Goal: Task Accomplishment & Management: Complete application form

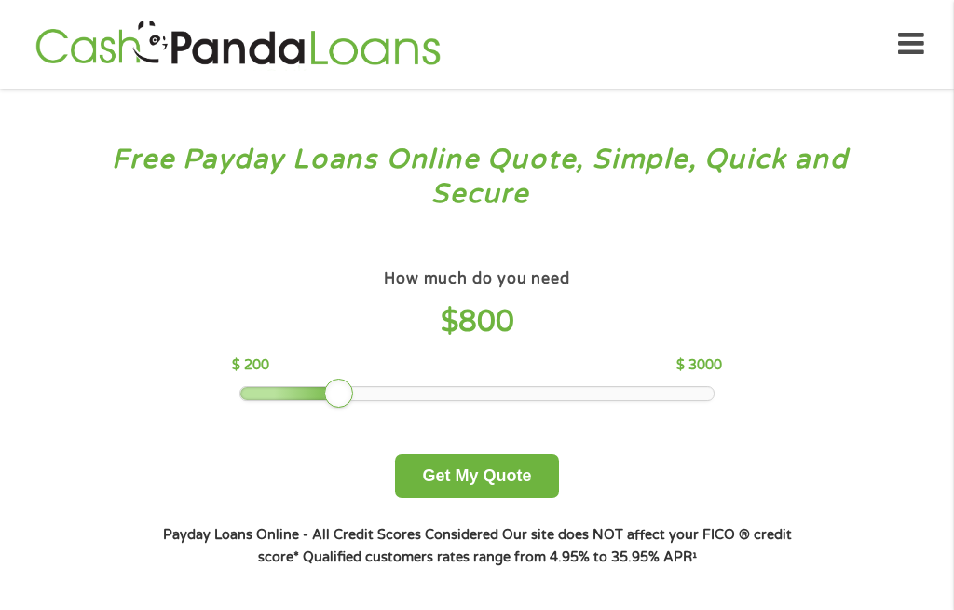
click at [520, 497] on button "Get My Quote" at bounding box center [476, 476] width 163 height 44
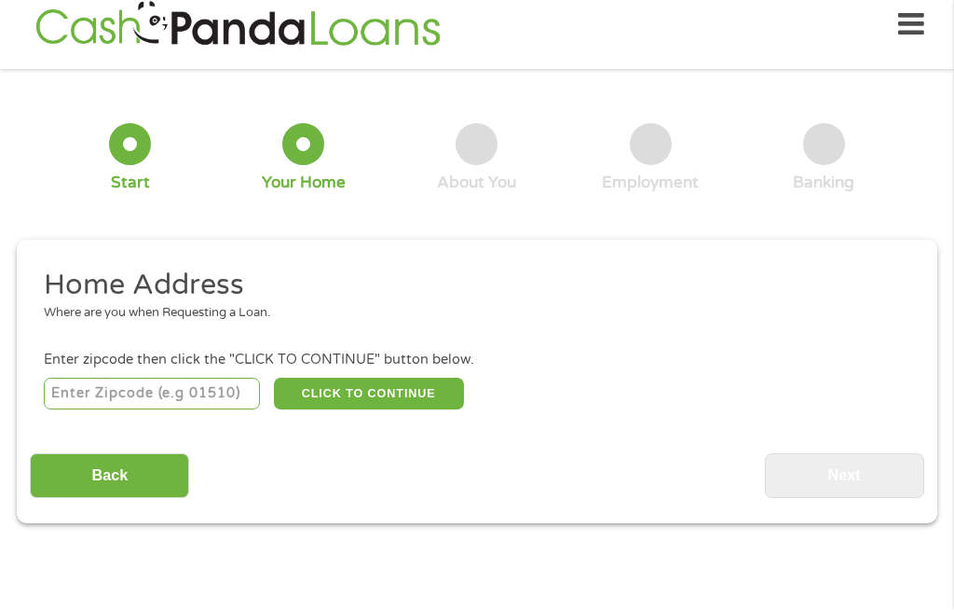
scroll to position [20, 0]
click at [214, 400] on input "number" at bounding box center [152, 393] width 217 height 32
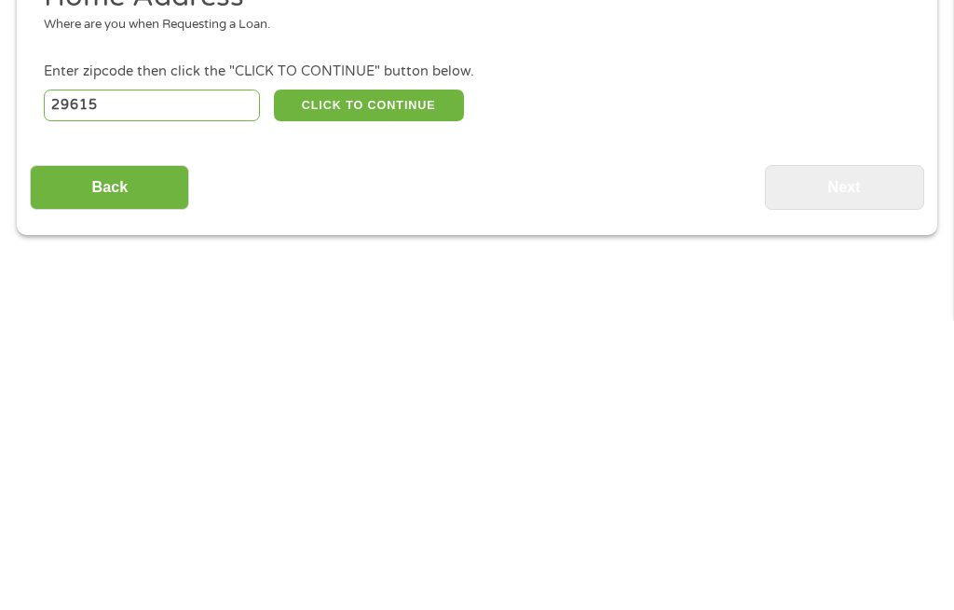
type input "29615"
click at [432, 378] on button "CLICK TO CONTINUE" at bounding box center [369, 394] width 190 height 32
type input "29615"
type input "[GEOGRAPHIC_DATA]"
select select "[US_STATE]"
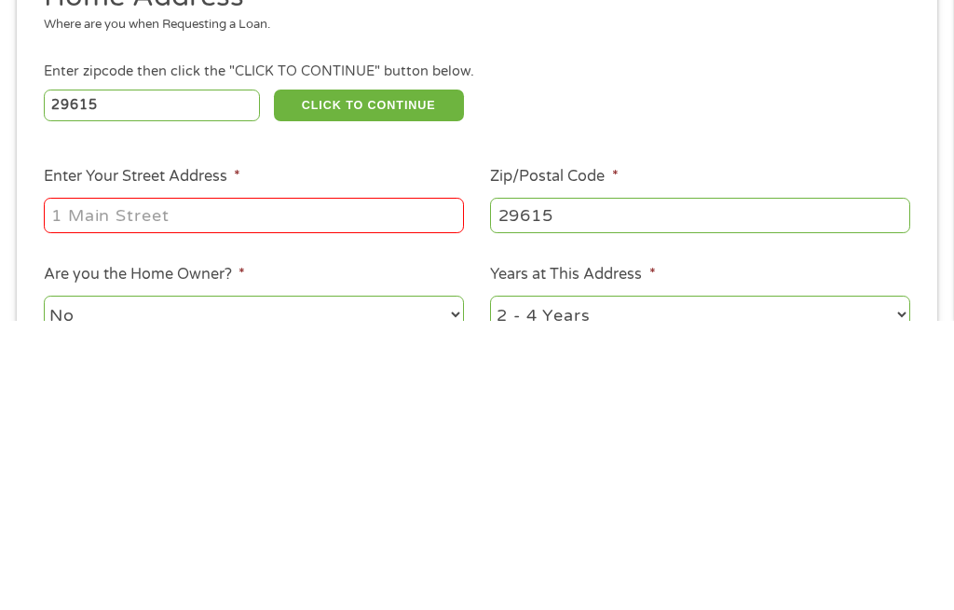
scroll to position [309, 0]
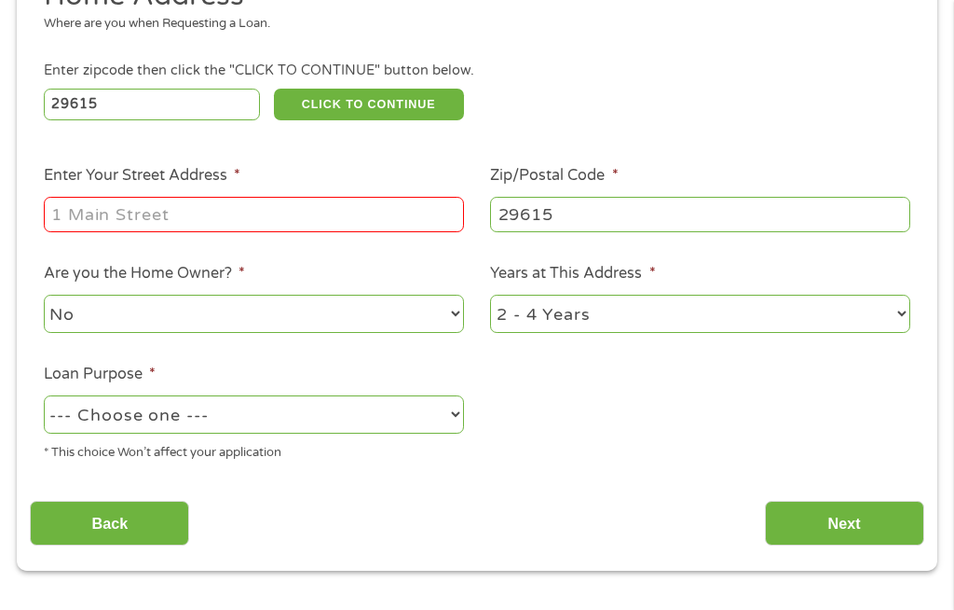
click at [89, 232] on input "Enter Your Street Address *" at bounding box center [254, 214] width 420 height 35
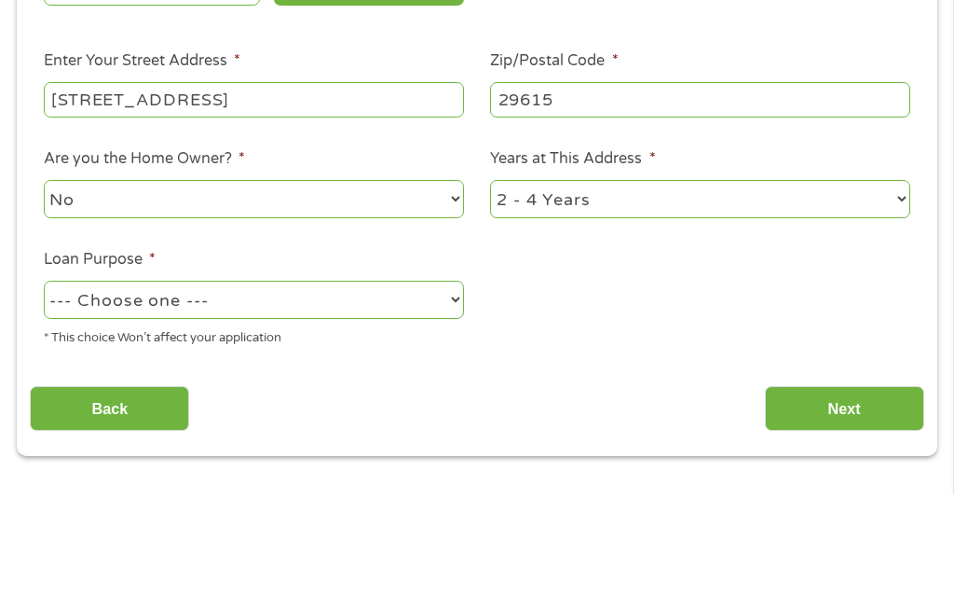
scroll to position [423, 0]
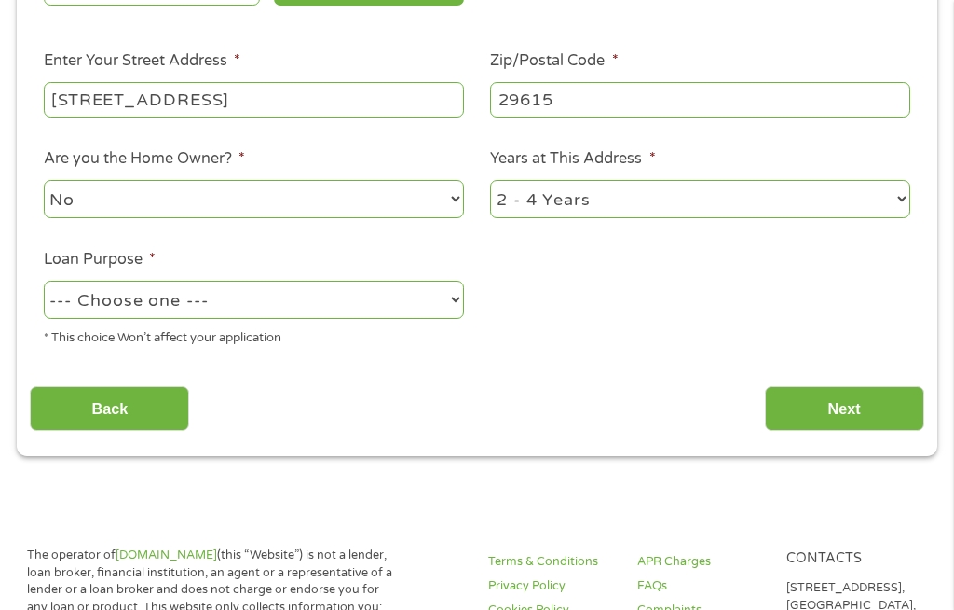
type input "[STREET_ADDRESS]"
click at [450, 218] on select "No Yes" at bounding box center [254, 199] width 420 height 38
click at [458, 319] on select "--- Choose one --- Pay Bills Debt Consolidation Home Improvement Major Purchase…" at bounding box center [254, 300] width 420 height 38
select select "other"
click at [856, 432] on input "Next" at bounding box center [844, 409] width 159 height 46
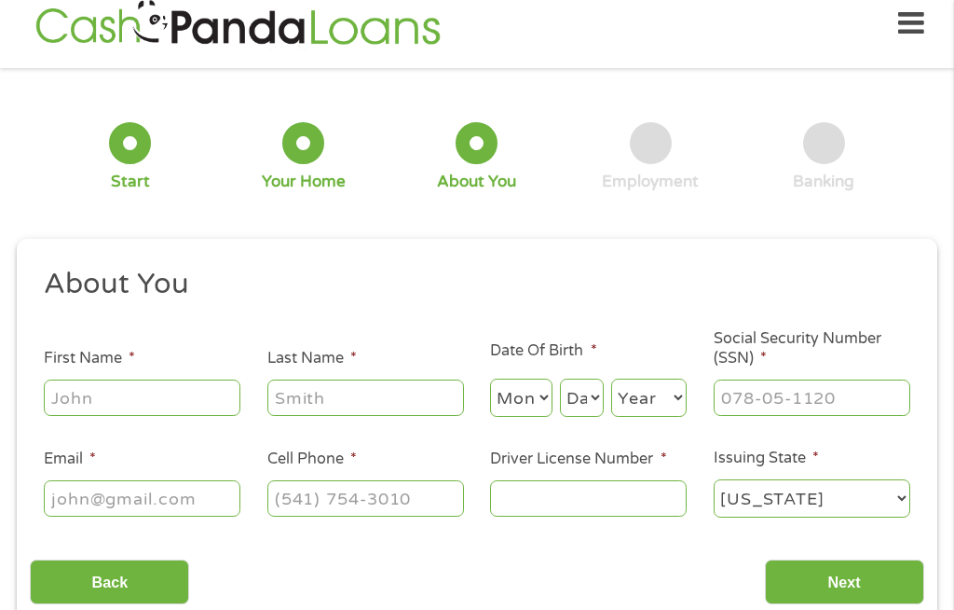
scroll to position [20, 0]
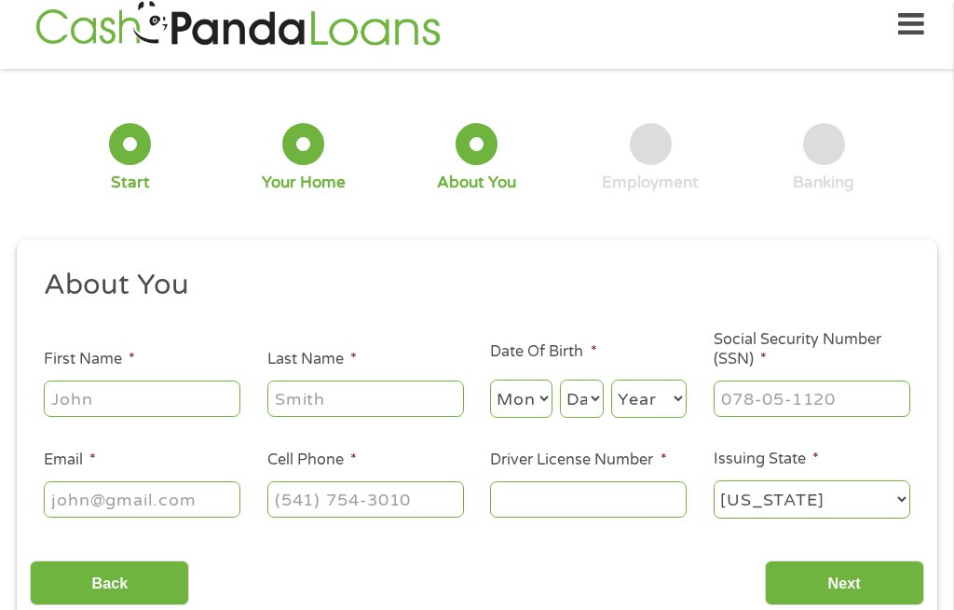
click at [116, 410] on input "First Name *" at bounding box center [142, 397] width 197 height 35
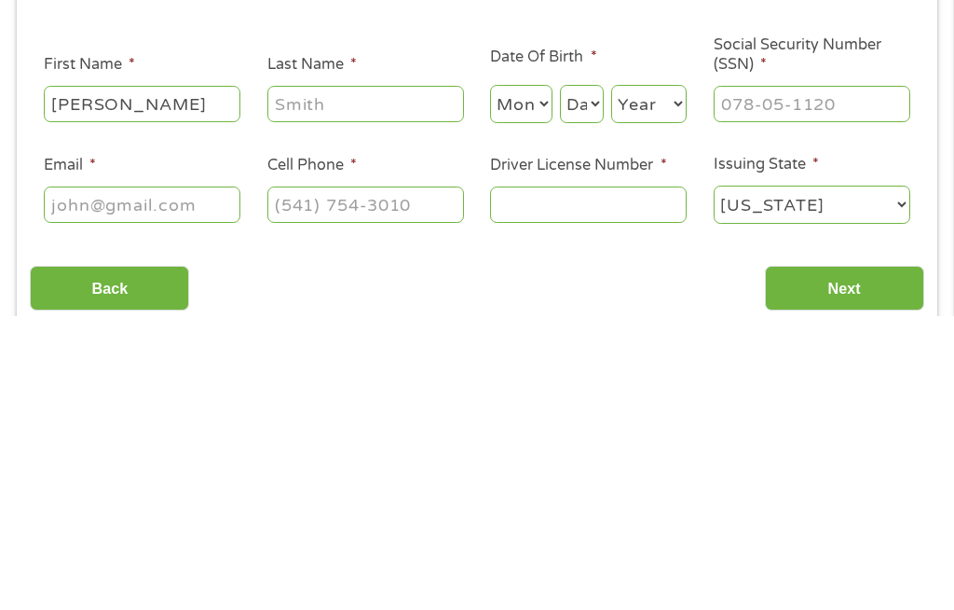
type input "[PERSON_NAME]"
click at [311, 380] on input "Last Name *" at bounding box center [365, 397] width 197 height 35
type input "[PERSON_NAME]"
click at [539, 379] on select "Month 1 2 3 4 5 6 7 8 9 10 11 12" at bounding box center [521, 398] width 62 height 38
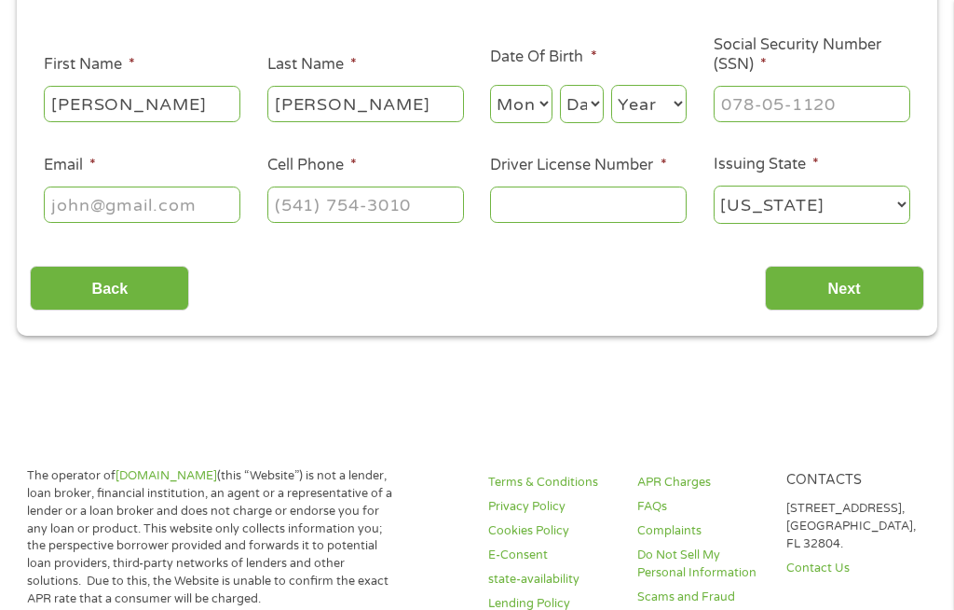
select select "7"
click at [600, 117] on select "Day 1 2 3 4 5 6 7 8 9 10 11 12 13 14 15 16 17 18 19 20 21 22 23 24 25 26 27 28 …" at bounding box center [582, 104] width 44 height 38
select select "14"
click at [665, 117] on select "Year [DATE] 2006 2005 2004 2003 2002 2001 2000 1999 1998 1997 1996 1995 1994 19…" at bounding box center [648, 104] width 75 height 38
select select "1951"
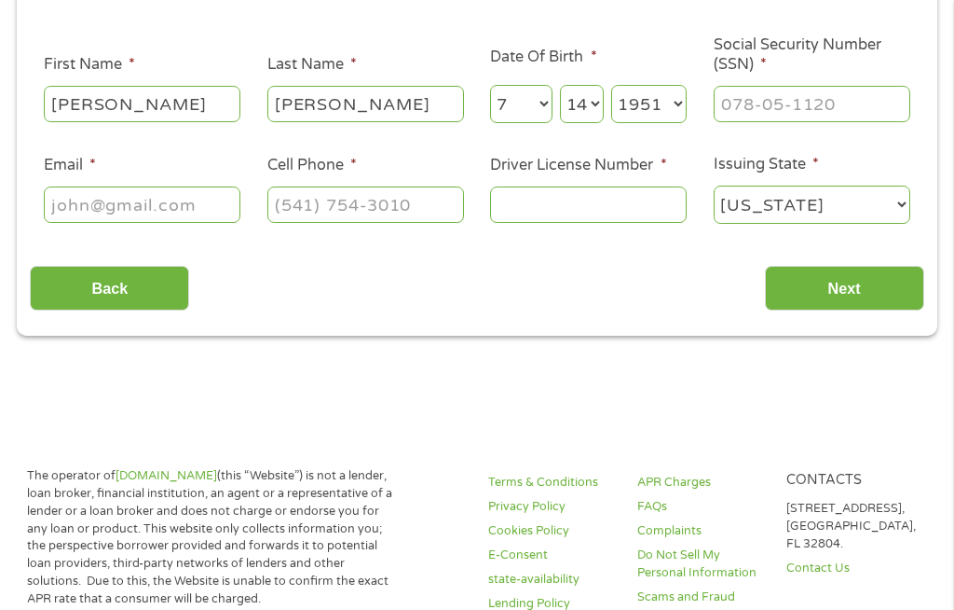
click at [596, 123] on select "Day 1 2 3 4 5 6 7 8 9 10 11 12 13 14 15 16 17 18 19 20 21 22 23 24 25 26 27 28 …" at bounding box center [582, 104] width 44 height 38
click at [748, 121] on input "Social Security Number (SSN) *" at bounding box center [812, 103] width 197 height 35
type input "247-96-9648"
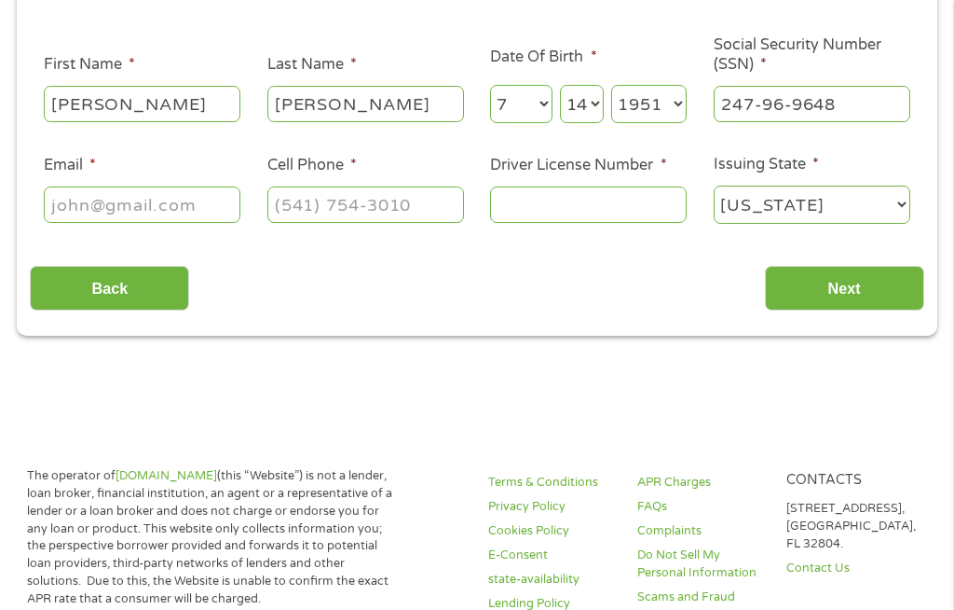
click at [214, 214] on input "Email *" at bounding box center [142, 203] width 197 height 35
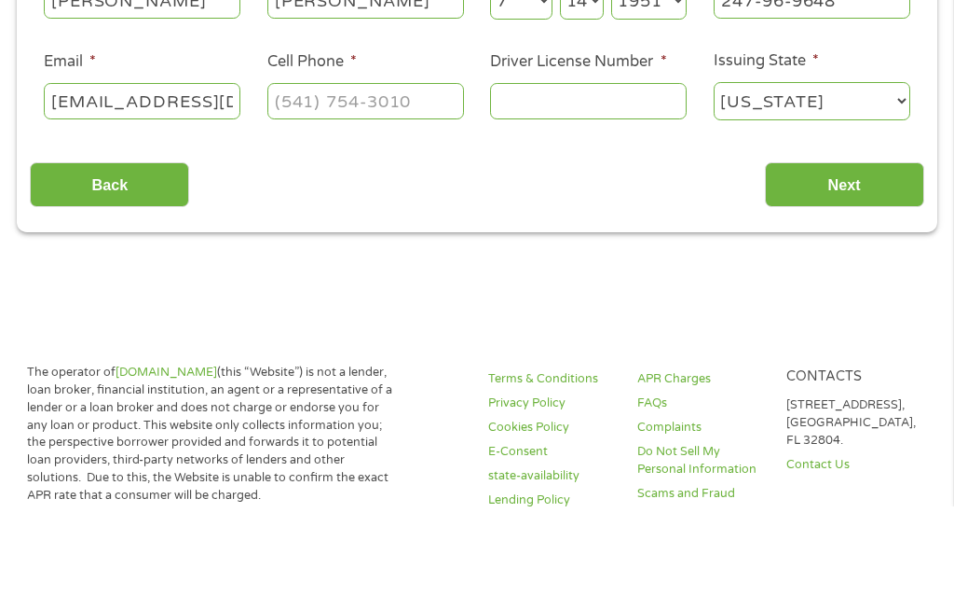
type input "[EMAIL_ADDRESS][DOMAIN_NAME]"
click at [319, 187] on input "Cell Phone *" at bounding box center [365, 204] width 197 height 35
type input "[PHONE_NUMBER]"
click at [538, 187] on input "Driver License Number *" at bounding box center [588, 204] width 197 height 35
type input "P"
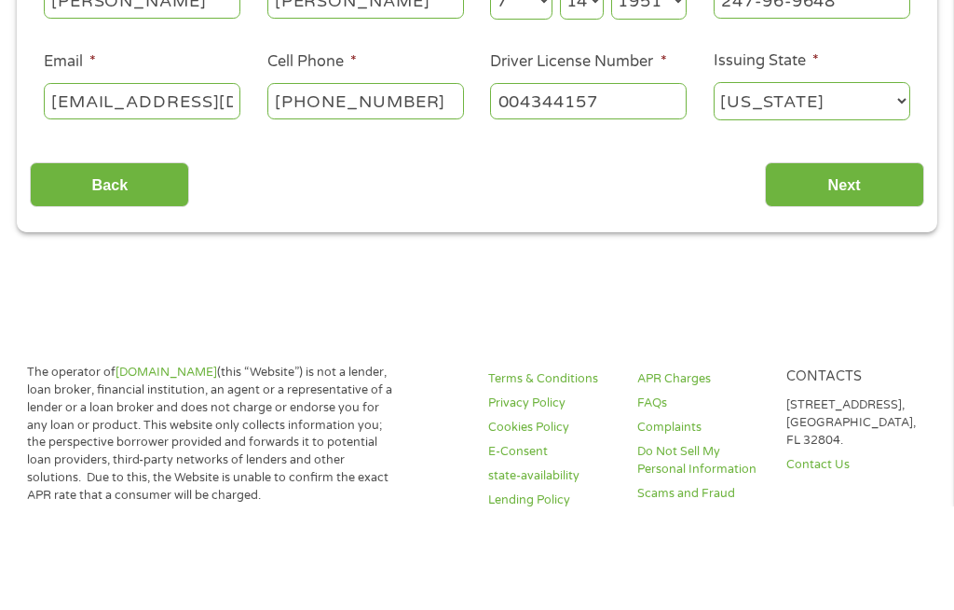
scroll to position [418, 0]
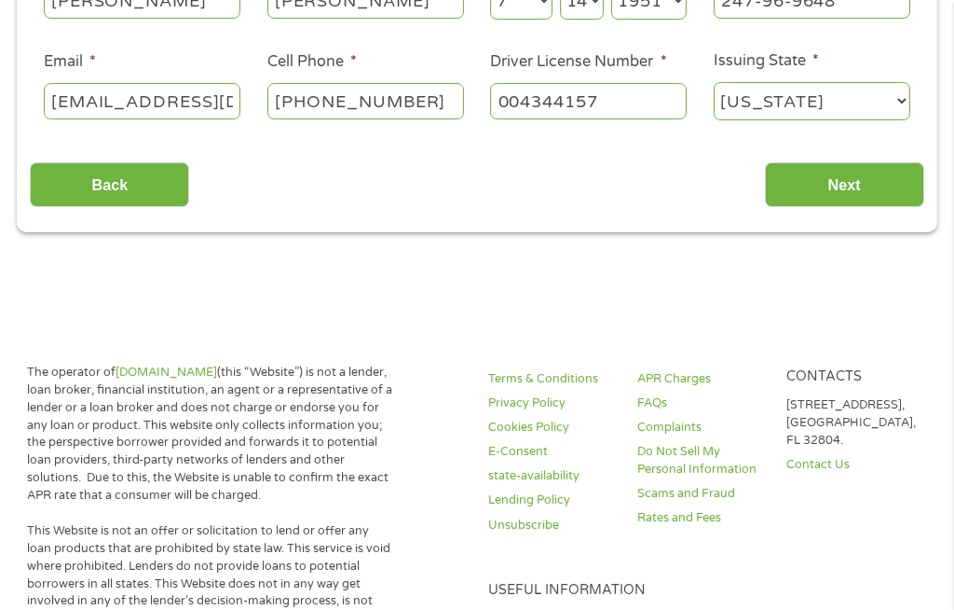
type input "004344157"
click at [867, 194] on input "Next" at bounding box center [844, 185] width 159 height 46
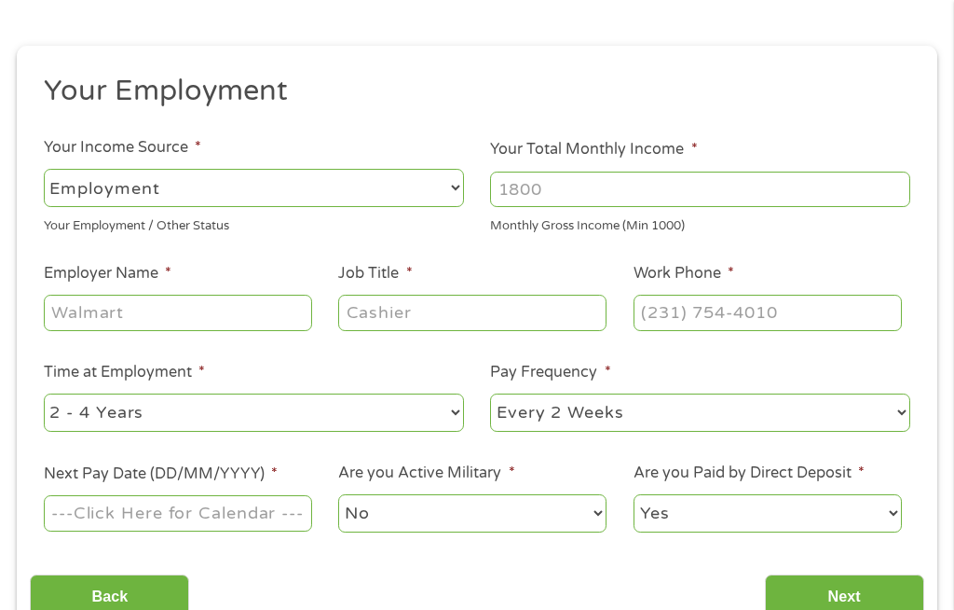
scroll to position [7, 7]
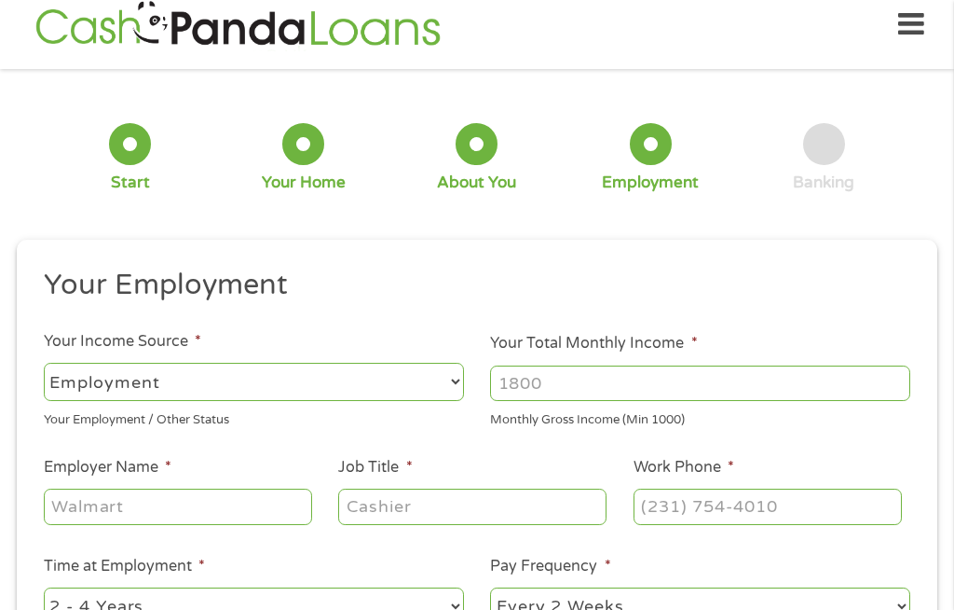
click at [432, 394] on select "--- Choose one --- Employment [DEMOGRAPHIC_DATA] Benefits" at bounding box center [254, 382] width 420 height 38
click at [583, 389] on input "Your Total Monthly Income *" at bounding box center [700, 382] width 420 height 35
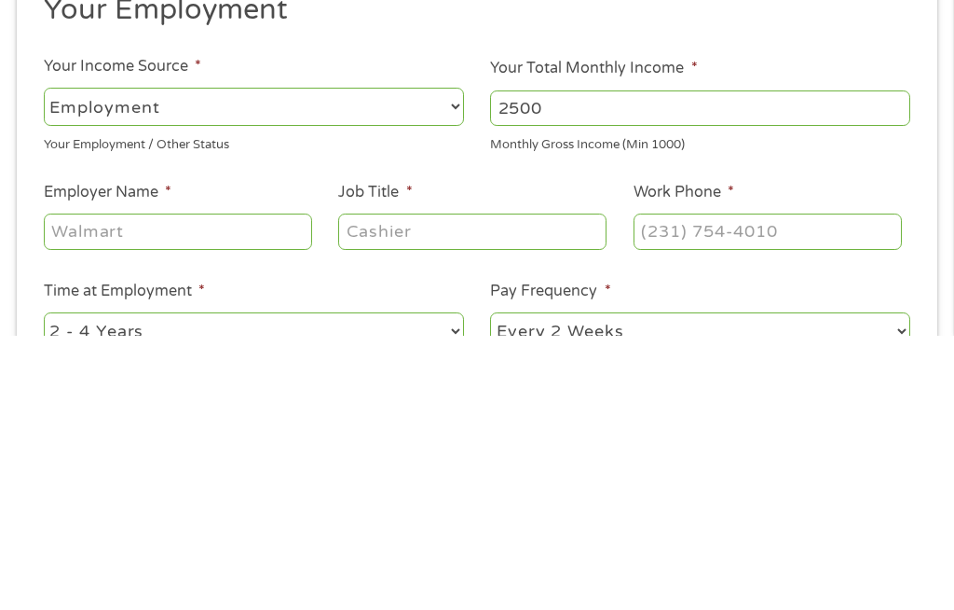
scroll to position [295, 0]
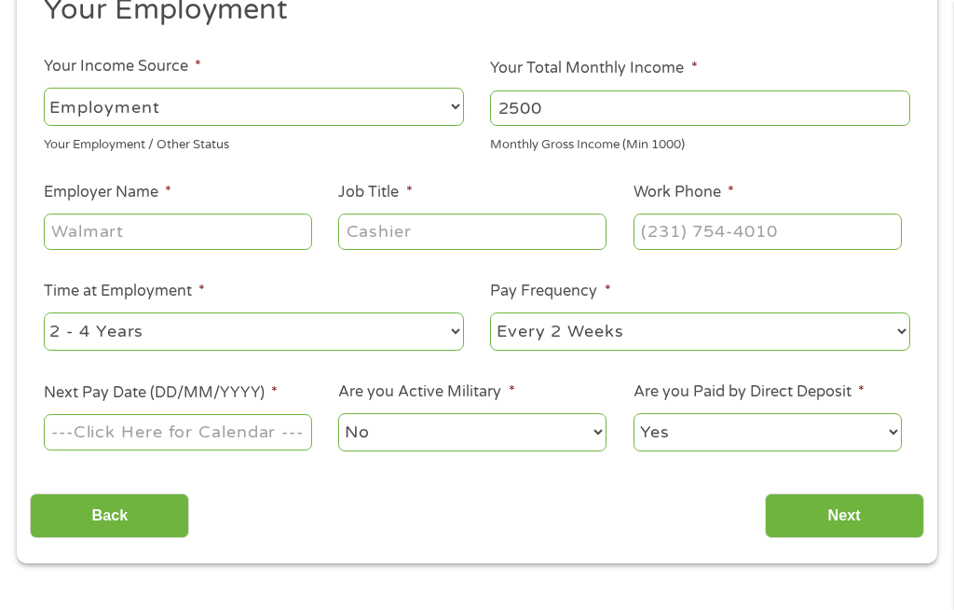
type input "2500"
click at [112, 243] on input "Employer Name *" at bounding box center [178, 230] width 268 height 35
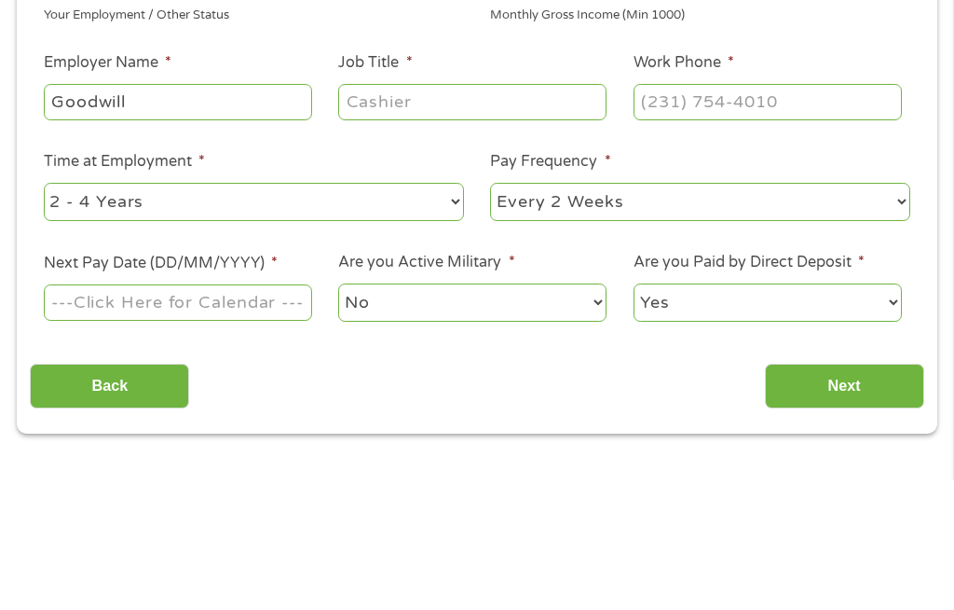
type input "Goodwill"
click at [394, 214] on input "Job Title *" at bounding box center [472, 231] width 268 height 35
type input "Retail Associate"
click at [677, 214] on input "Work Phone *" at bounding box center [768, 231] width 268 height 35
type input "[PHONE_NUMBER]"
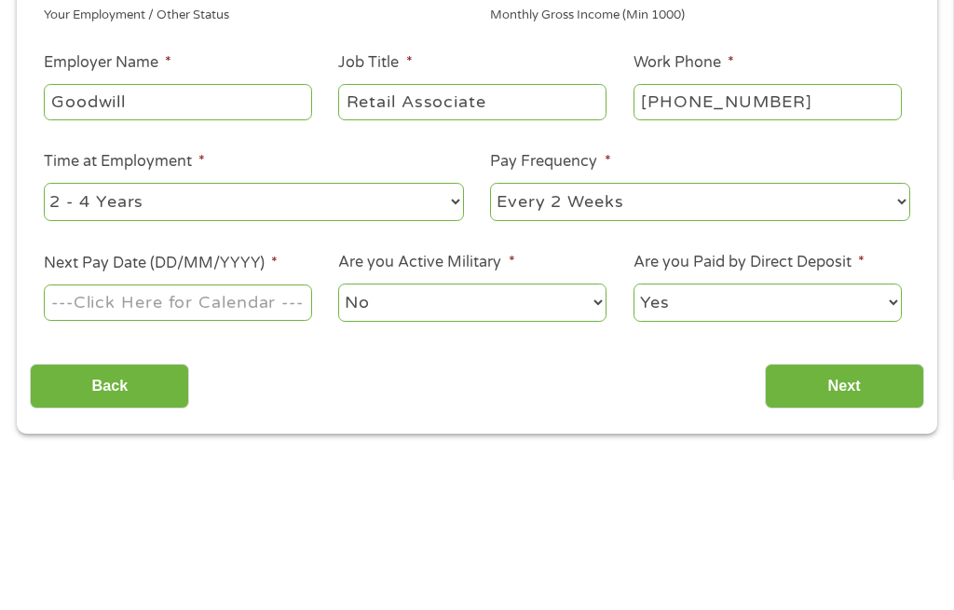
scroll to position [424, 0]
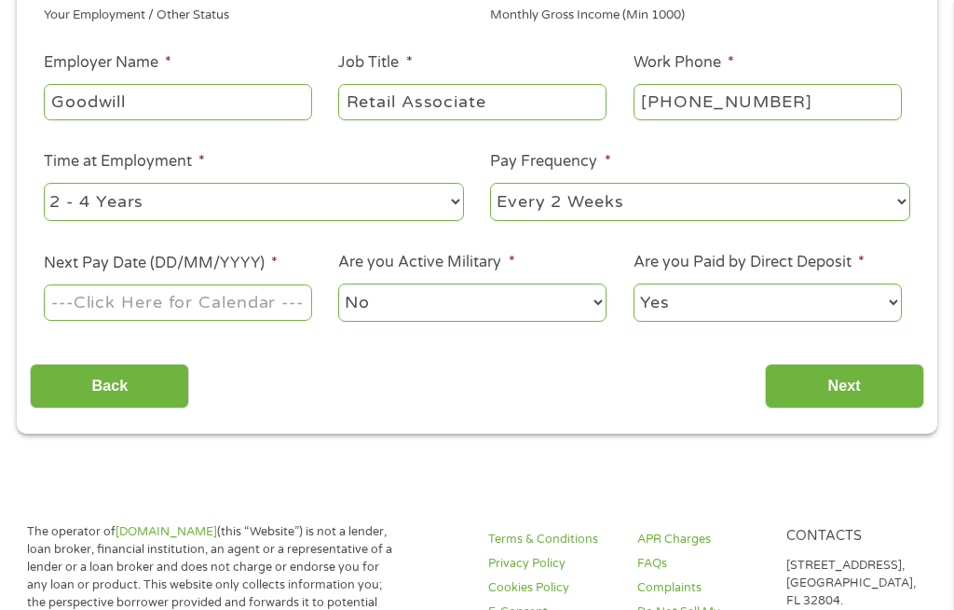
click at [448, 219] on select "--- Choose one --- 1 Year or less 1 - 2 Years 2 - 4 Years Over 4 Years" at bounding box center [254, 202] width 420 height 38
select select "12months"
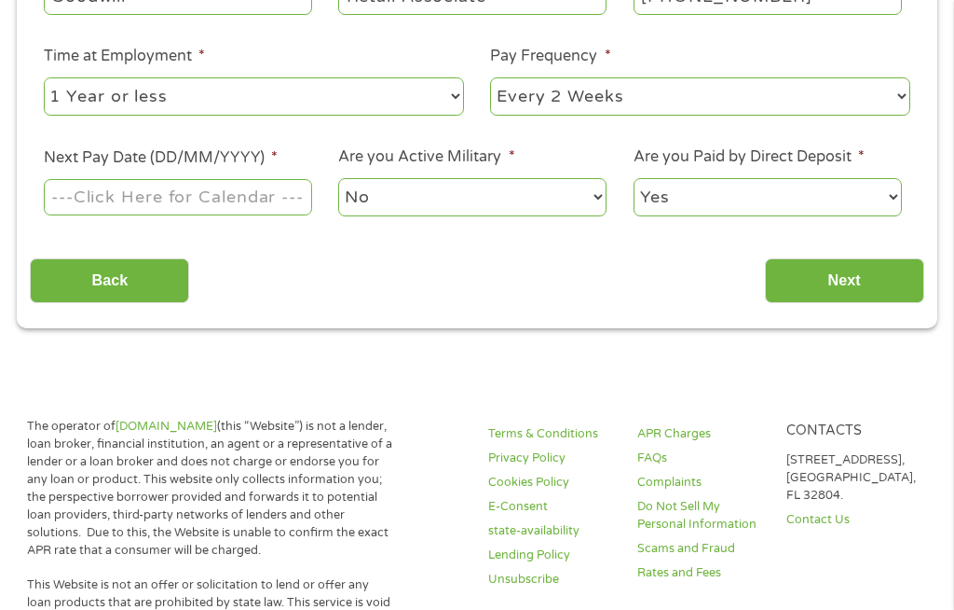
scroll to position [529, 0]
click at [298, 214] on input "Next Pay Date (DD/MM/YYYY) *" at bounding box center [178, 196] width 268 height 35
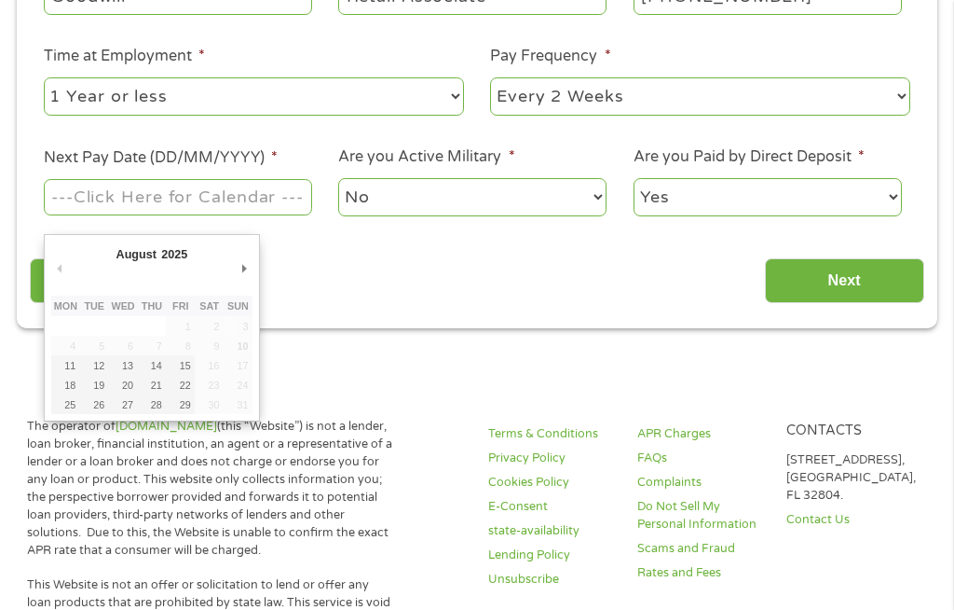
type input "[DATE]"
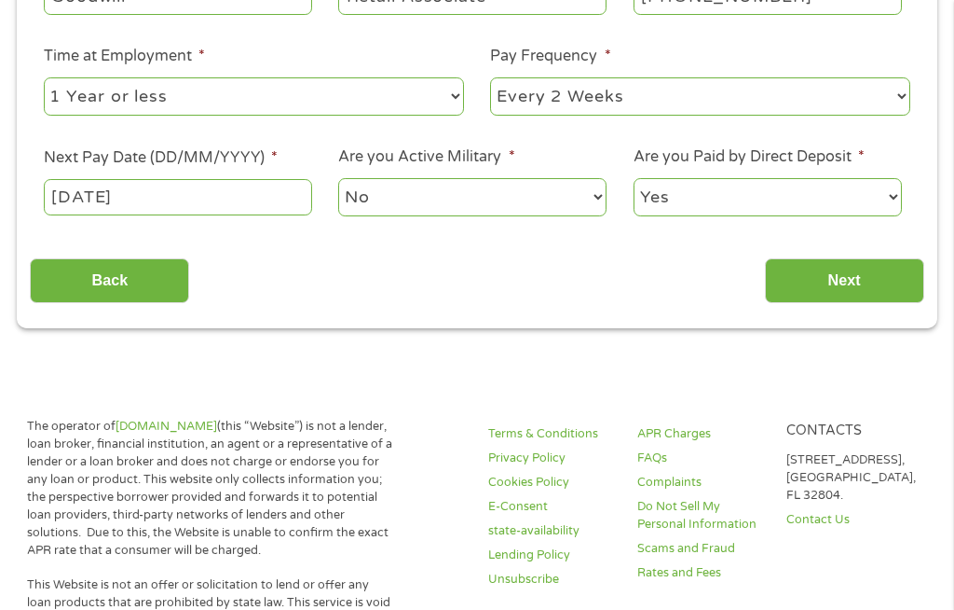
click at [845, 303] on input "Next" at bounding box center [844, 281] width 159 height 46
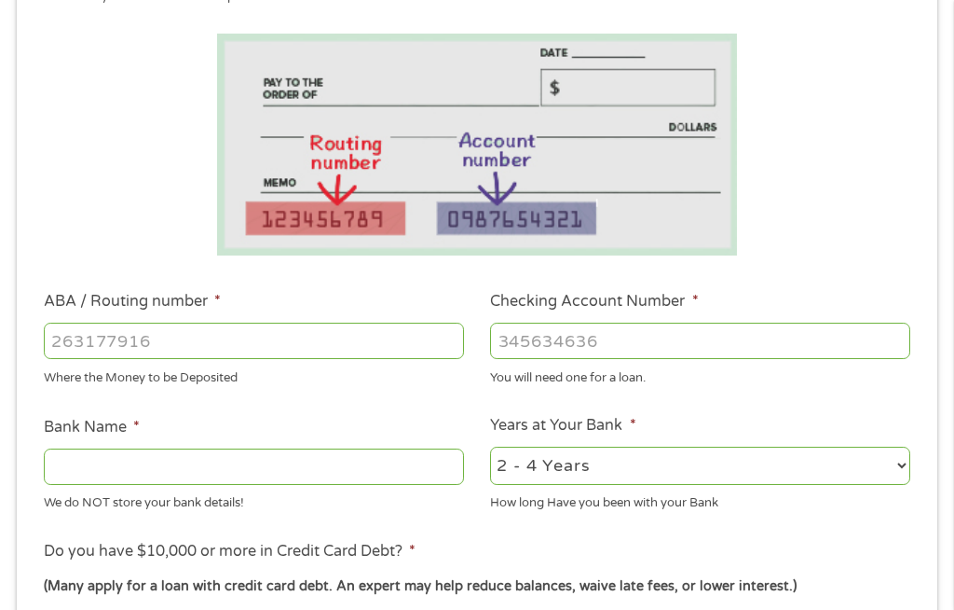
scroll to position [336, 0]
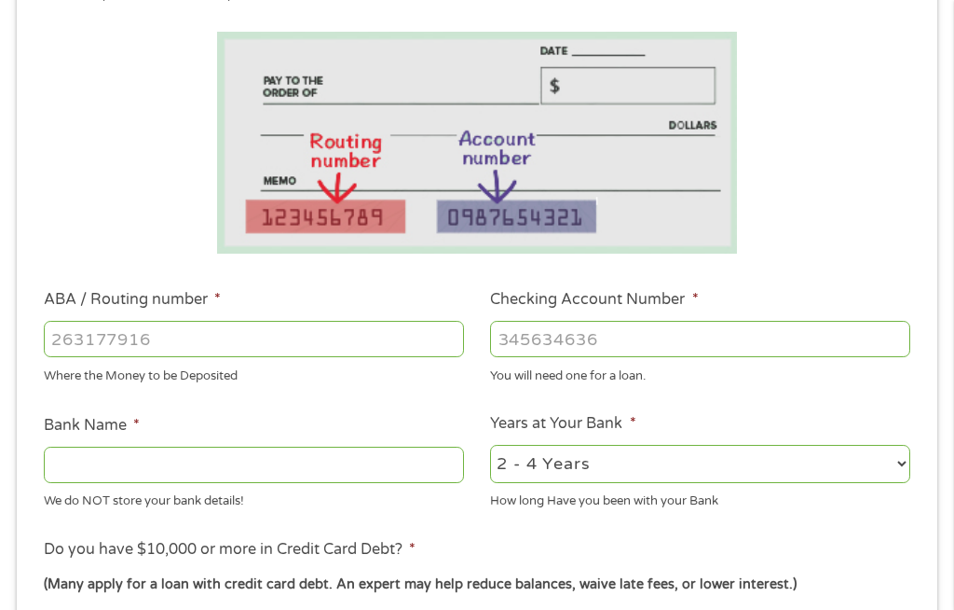
click at [124, 350] on input "ABA / Routing number *" at bounding box center [254, 339] width 420 height 35
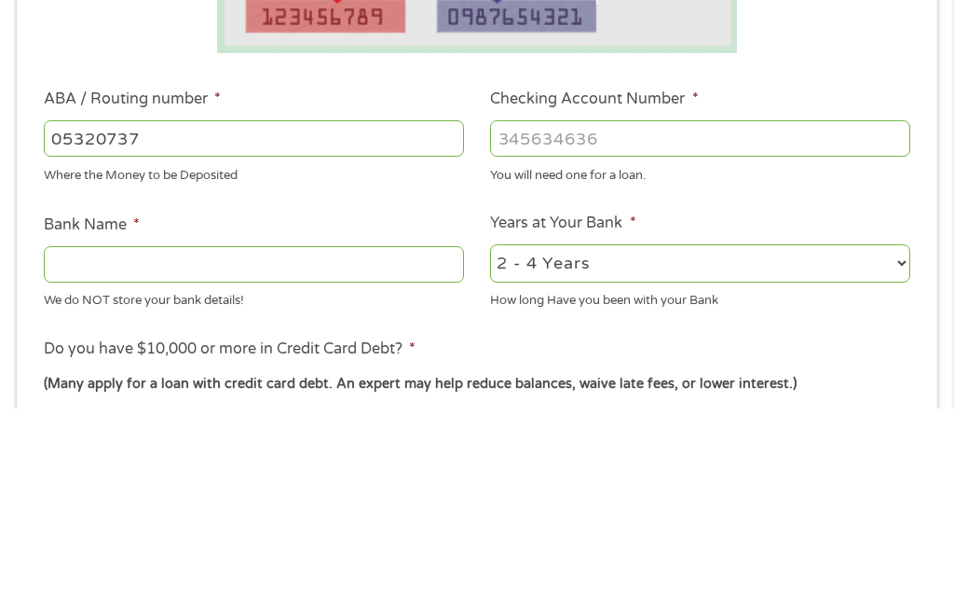
type input "053207371"
type input "BANK OF TRAVELERS REST"
type input "053207371"
click at [563, 322] on input "Checking Account Number *" at bounding box center [700, 339] width 420 height 35
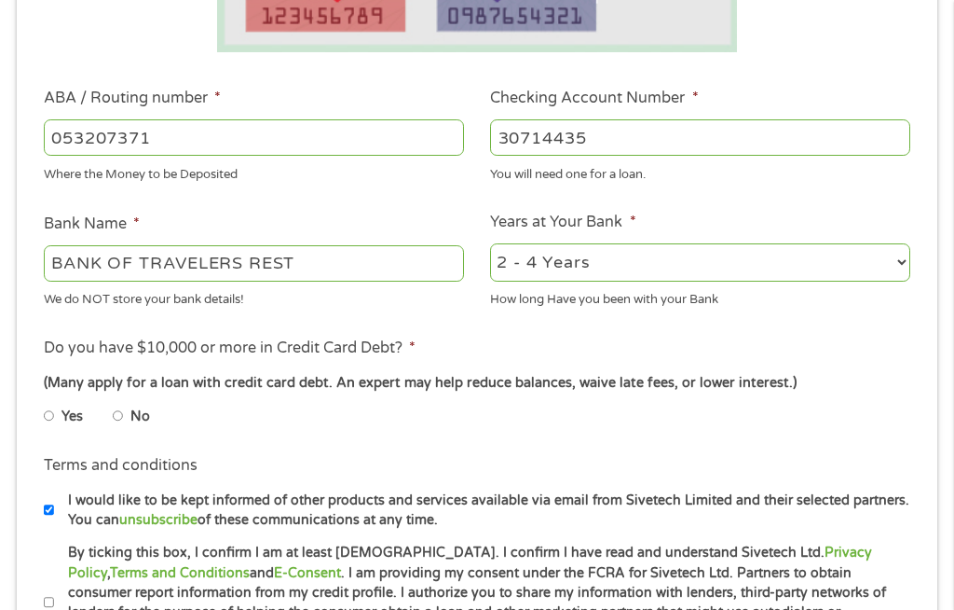
type input "30714435"
click at [898, 272] on select "2 - 4 Years 6 - 12 Months 1 - 2 Years Over 4 Years" at bounding box center [700, 262] width 420 height 38
select select "12months"
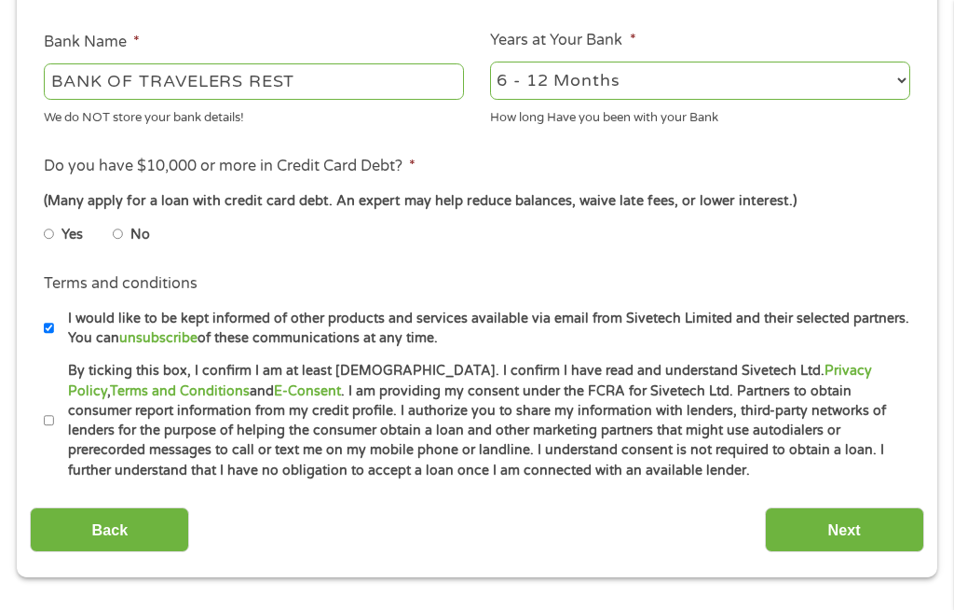
scroll to position [721, 0]
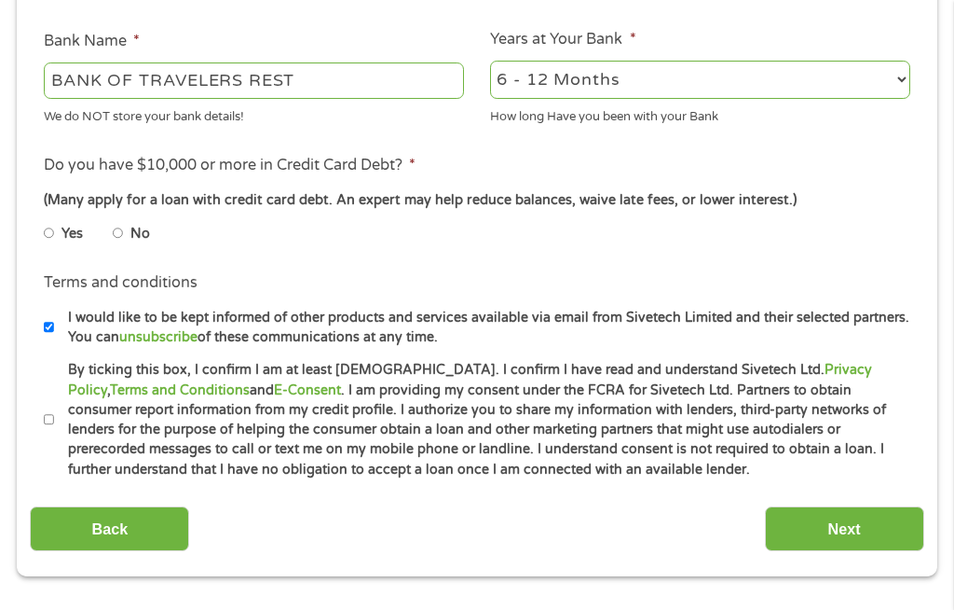
click at [150, 244] on label "No" at bounding box center [140, 234] width 20 height 21
click at [124, 248] on input "No" at bounding box center [118, 233] width 11 height 30
radio input "true"
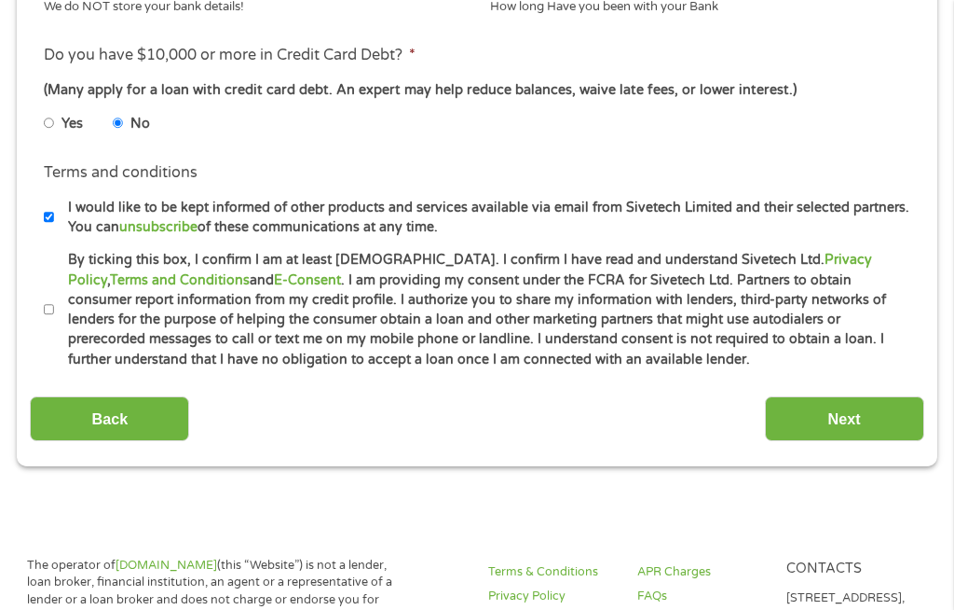
scroll to position [847, 0]
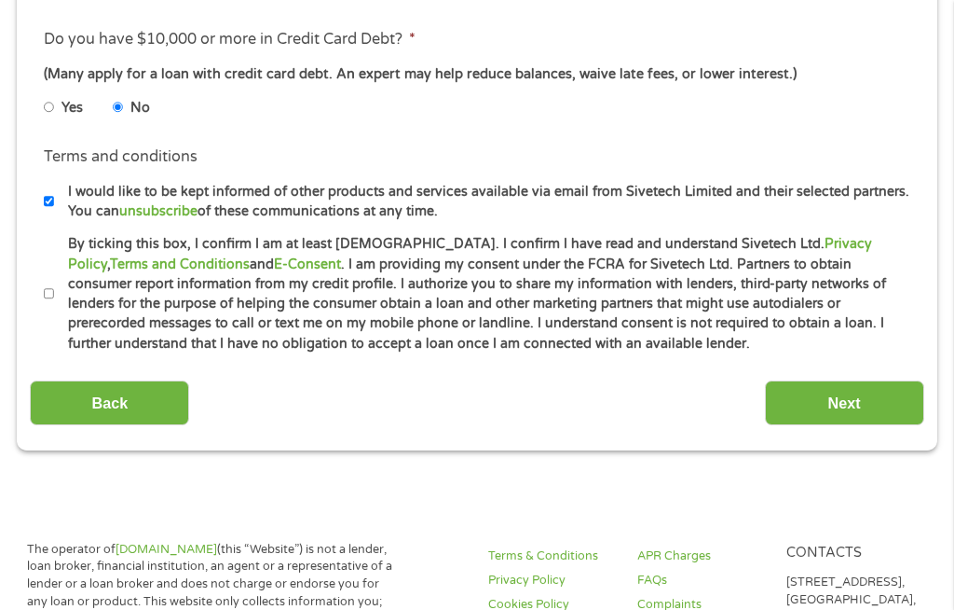
click at [857, 426] on input "Next" at bounding box center [844, 403] width 159 height 46
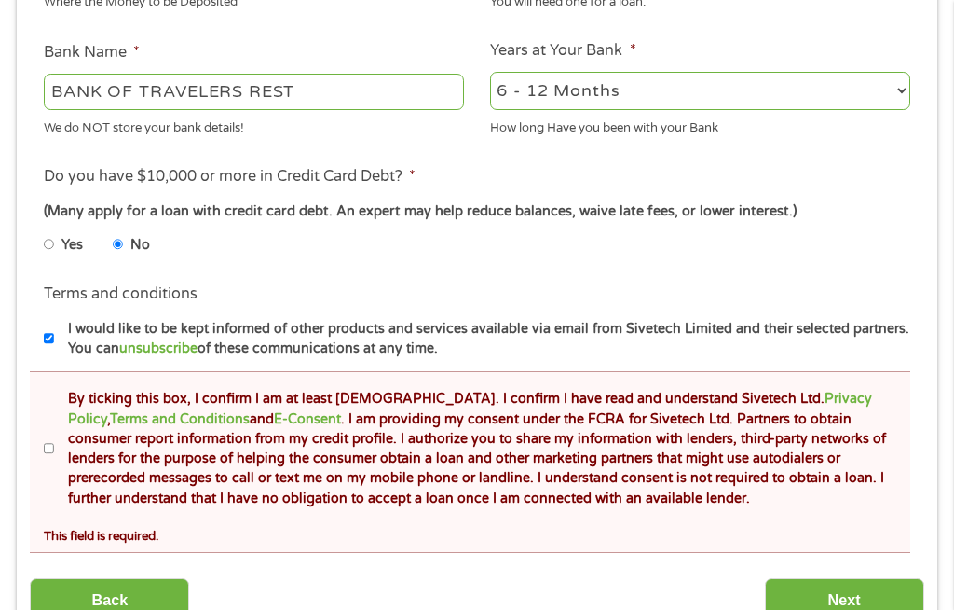
scroll to position [787, 0]
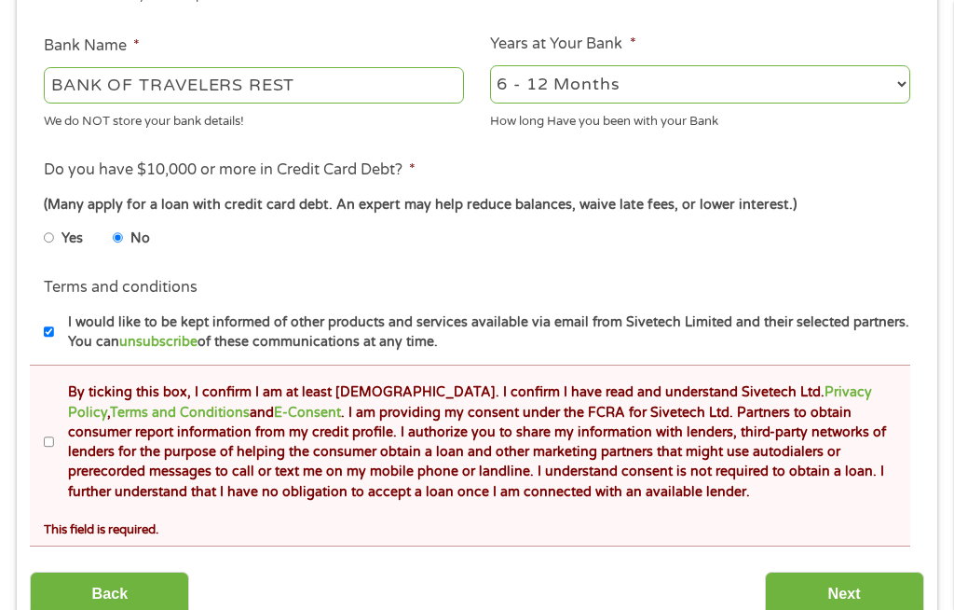
click at [65, 501] on label "By ticking this box, I confirm I am at least [DEMOGRAPHIC_DATA]. I confirm I ha…" at bounding box center [485, 441] width 863 height 119
click at [55, 457] on input "By ticking this box, I confirm I am at least [DEMOGRAPHIC_DATA]. I confirm I ha…" at bounding box center [49, 442] width 11 height 30
checkbox input "true"
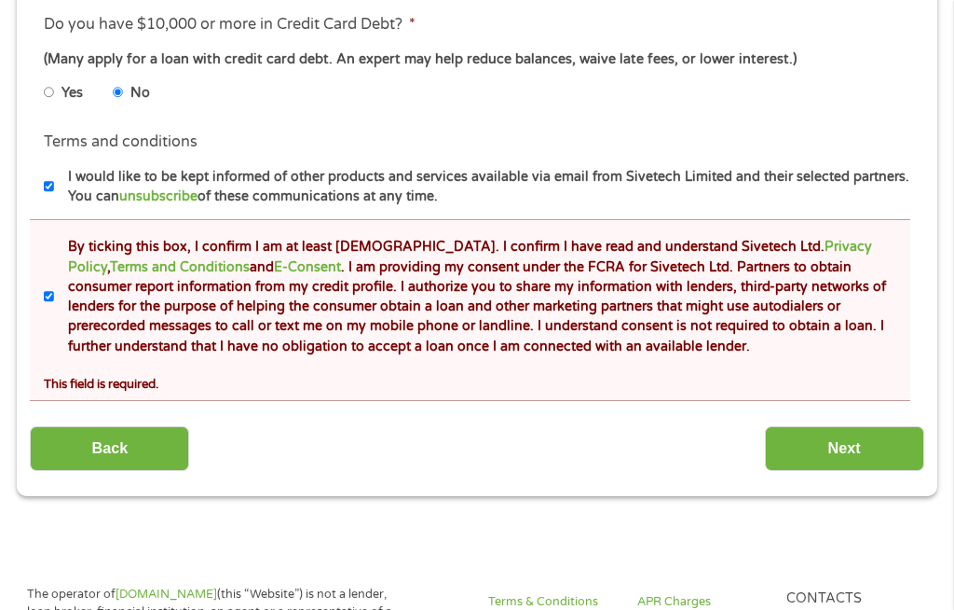
scroll to position [956, 0]
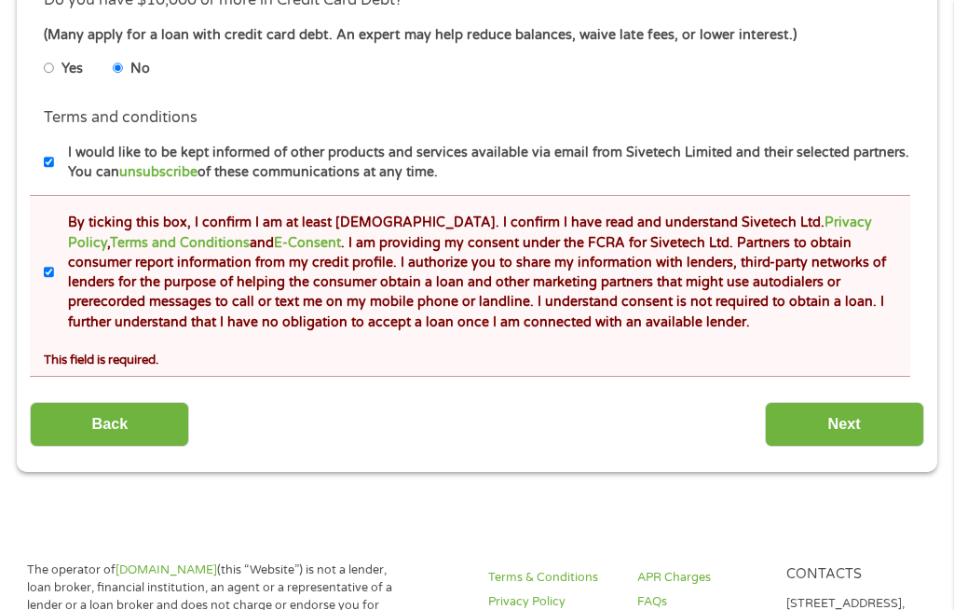
click at [849, 447] on input "Next" at bounding box center [844, 425] width 159 height 46
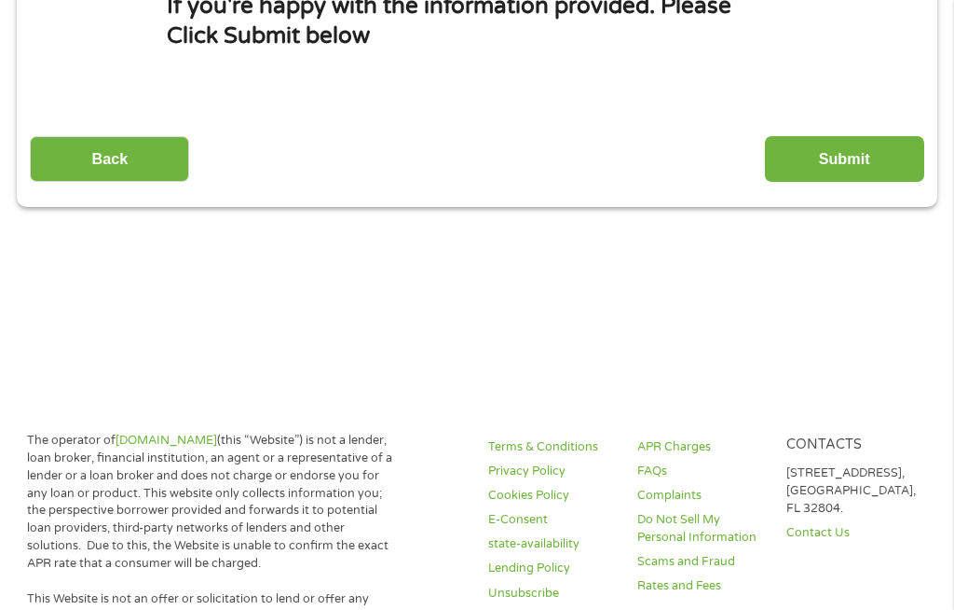
scroll to position [20, 0]
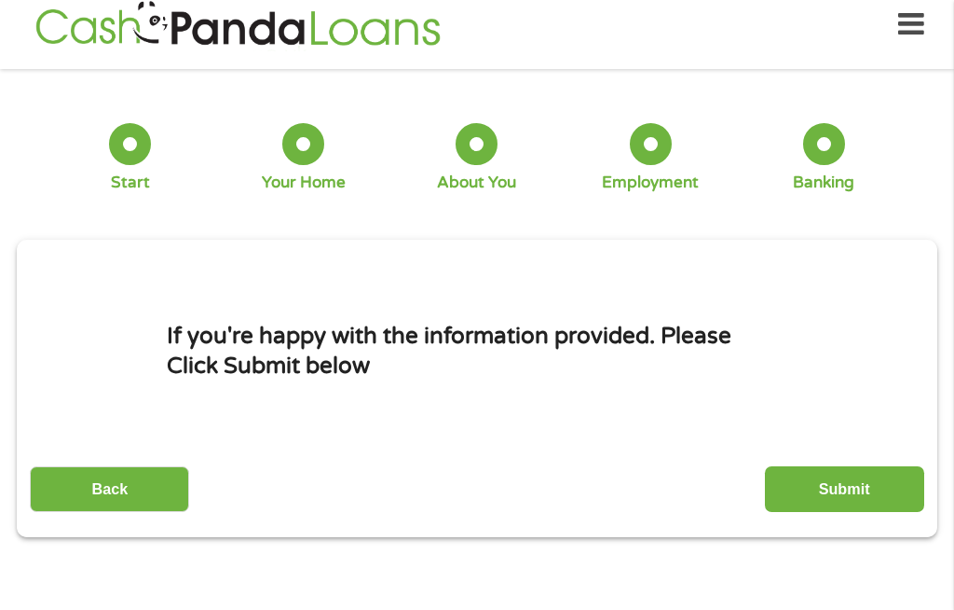
click at [862, 503] on input "Submit" at bounding box center [844, 489] width 159 height 46
